Goal: Task Accomplishment & Management: Manage account settings

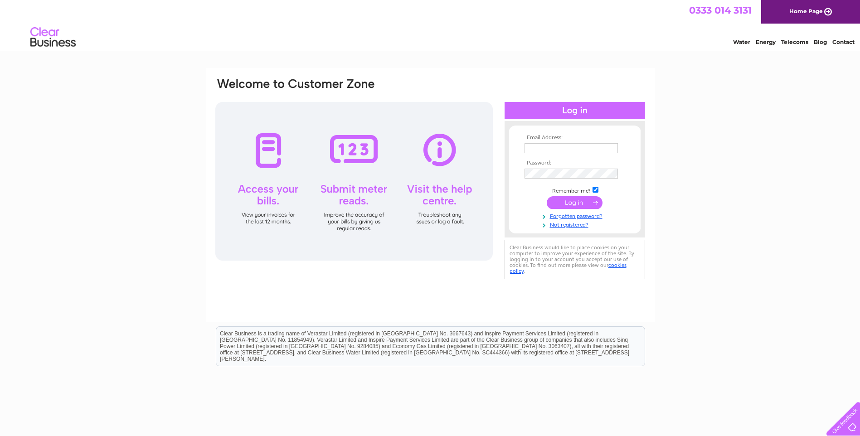
type input "accounts@celticclothing.co.uk"
click at [561, 200] on input "submit" at bounding box center [574, 202] width 56 height 13
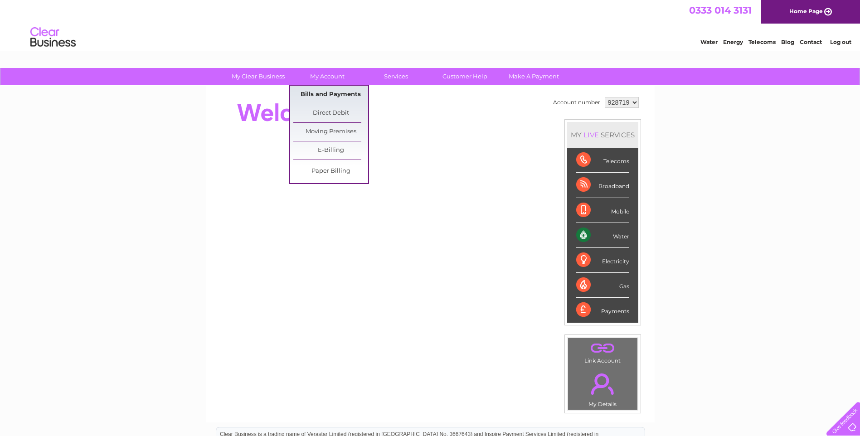
click at [328, 89] on link "Bills and Payments" at bounding box center [330, 95] width 75 height 18
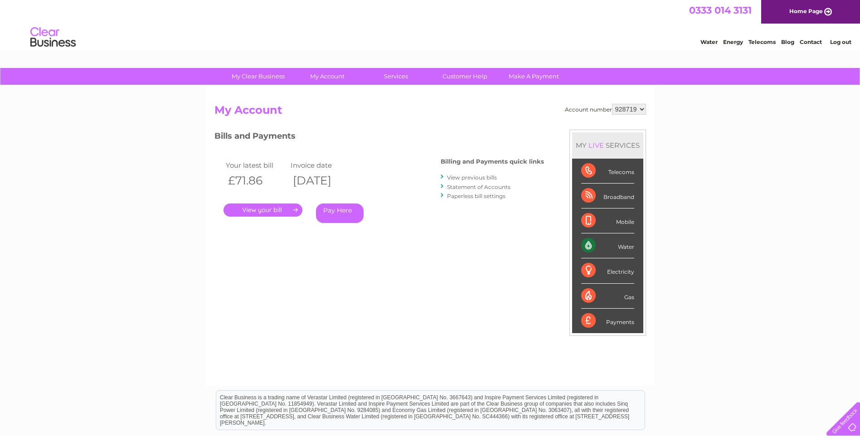
click at [277, 207] on link "." at bounding box center [262, 209] width 79 height 13
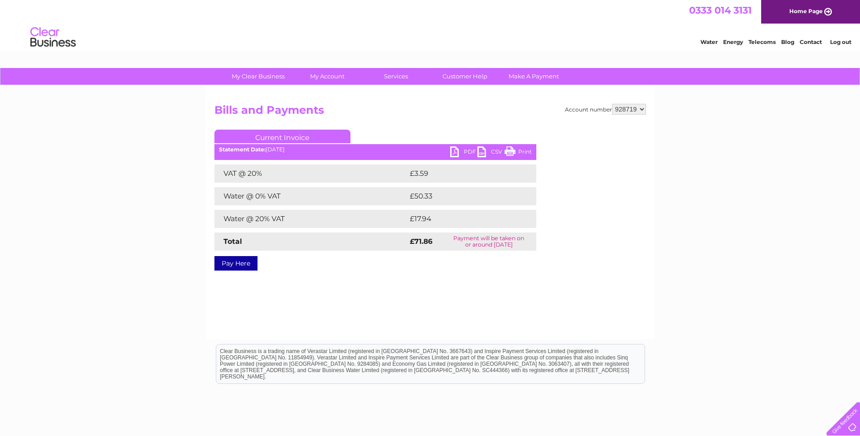
click at [459, 148] on link "PDF" at bounding box center [463, 152] width 27 height 13
